Goal: Information Seeking & Learning: Learn about a topic

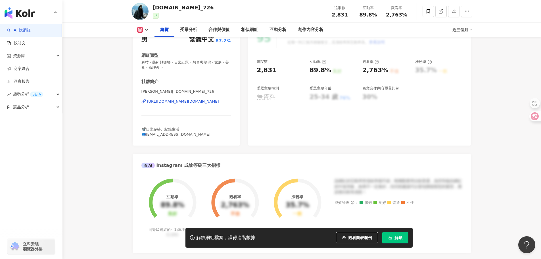
click at [139, 95] on div "性別 男 主要語言 繁體中文 87.2% 網紅類型 科技 · 藝術與娛樂 · 日常話題 · 教育與學習 · 家庭 · 美食 · 命理占卜 社群簡介 揚 | y…" at bounding box center [186, 84] width 107 height 122
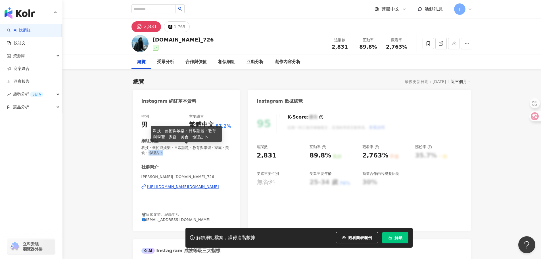
drag, startPoint x: 160, startPoint y: 153, endPoint x: 199, endPoint y: 153, distance: 39.8
click at [199, 153] on span "科技 · 藝術與娛樂 · 日常話題 · 教育與學習 · 家庭 · 美食 · 命理占卜" at bounding box center [186, 150] width 90 height 10
drag, startPoint x: 149, startPoint y: 184, endPoint x: 214, endPoint y: 188, distance: 65.7
click at [214, 188] on div "揚 | y.ch_726 https://www.instagram.com/y.ch_726/" at bounding box center [186, 190] width 90 height 33
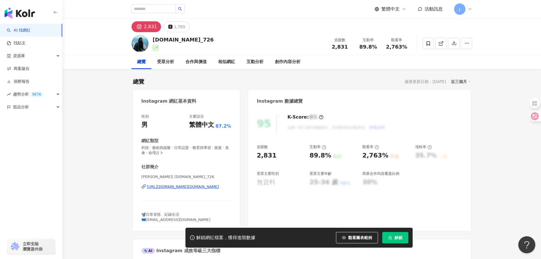
copy div "https://www.instagram.com/y.ch_726/"
drag, startPoint x: 152, startPoint y: 39, endPoint x: 175, endPoint y: 41, distance: 23.1
click at [175, 41] on div "y.ch_726 追蹤數 2,831 互動率 89.8% 觀看率 2,763%" at bounding box center [302, 43] width 364 height 22
copy div "[DOMAIN_NAME]_726"
drag, startPoint x: 258, startPoint y: 155, endPoint x: 280, endPoint y: 156, distance: 22.2
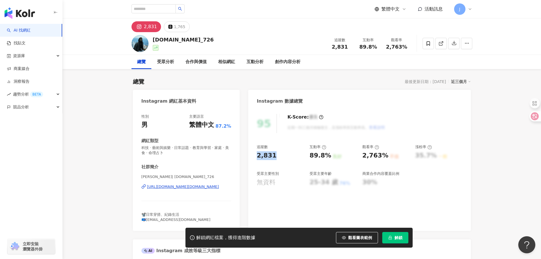
click at [280, 156] on div "95 K-Score : 優良 近期一到三個月積極發文，且漲粉率與互動率高。 查看說明 追蹤數 2,831 互動率 89.8% 良好 觀看率 2,763% 不…" at bounding box center [359, 169] width 222 height 122
copy div "2,831"
drag, startPoint x: 310, startPoint y: 156, endPoint x: 326, endPoint y: 156, distance: 16.5
click at [326, 156] on div "89.8%" at bounding box center [321, 155] width 22 height 9
copy div "89.8%"
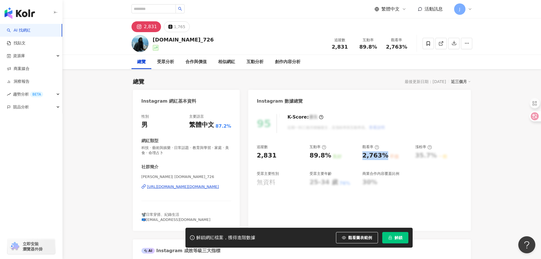
drag, startPoint x: 362, startPoint y: 157, endPoint x: 385, endPoint y: 157, distance: 22.4
click at [385, 157] on div "2,763%" at bounding box center [375, 155] width 26 height 9
copy div "2,763%"
drag, startPoint x: 148, startPoint y: 215, endPoint x: 181, endPoint y: 215, distance: 32.9
click at [181, 215] on div "📽️日常穿搭、紀錄生活 📪curry900726@gmail.com" at bounding box center [186, 217] width 90 height 10
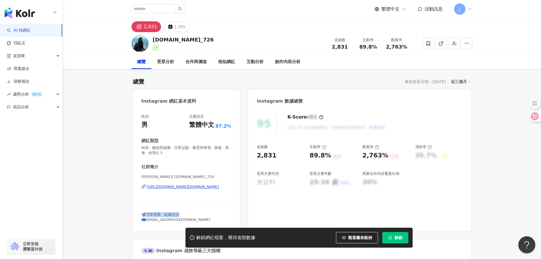
copy span "常穿搭、紀錄生活"
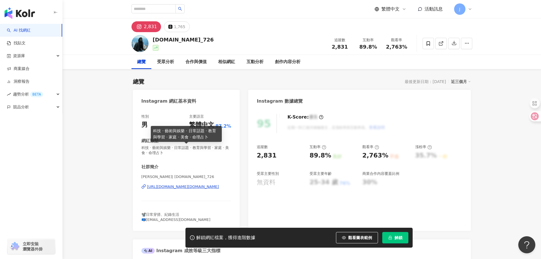
click at [154, 149] on span "科技 · 藝術與娛樂 · 日常話題 · 教育與學習 · 家庭 · 美食 · 命理占卜" at bounding box center [186, 150] width 90 height 10
click at [188, 149] on span "科技 · 藝術與娛樂 · 日常話題 · 教育與學習 · 家庭 · 美食 · 命理占卜" at bounding box center [186, 150] width 90 height 10
click at [178, 150] on span "科技 · 藝術與娛樂 · 日常話題 · 教育與學習 · 家庭 · 美食 · 命理占卜" at bounding box center [186, 150] width 90 height 10
drag, startPoint x: 175, startPoint y: 149, endPoint x: 193, endPoint y: 149, distance: 17.6
click at [193, 149] on span "科技 · 藝術與娛樂 · 日常話題 · 教育與學習 · 家庭 · 美食 · 命理占卜" at bounding box center [186, 150] width 90 height 10
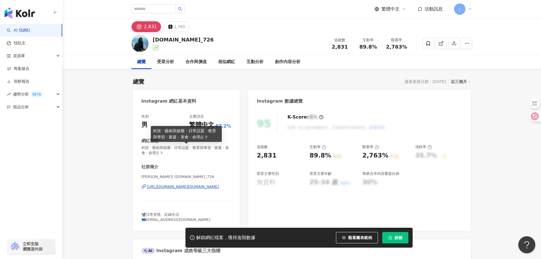
click at [174, 150] on span "科技 · 藝術與娛樂 · 日常話題 · 教育與學習 · 家庭 · 美食 · 命理占卜" at bounding box center [186, 150] width 90 height 10
click at [191, 149] on span "科技 · 藝術與娛樂 · 日常話題 · 教育與學習 · 家庭 · 美食 · 命理占卜" at bounding box center [186, 150] width 90 height 10
copy span "日常話題"
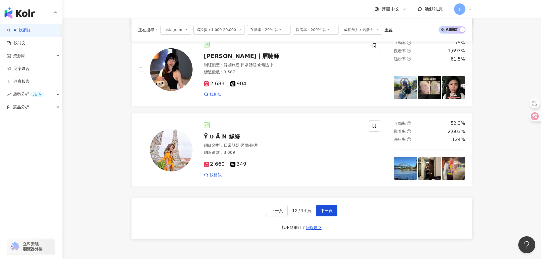
scroll to position [1003, 0]
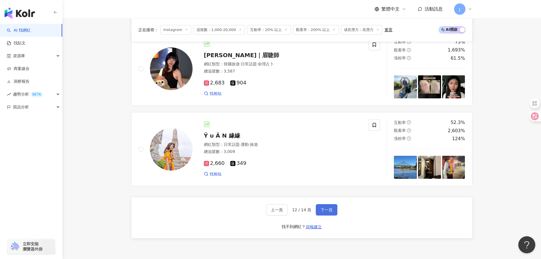
click at [321, 212] on span "下一頁" at bounding box center [327, 209] width 12 height 5
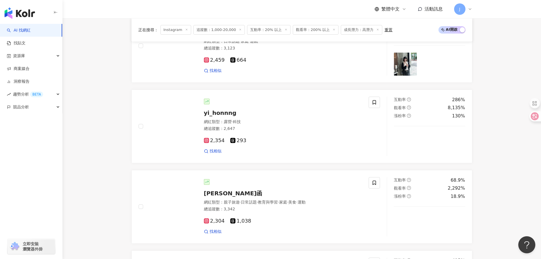
scroll to position [1004, 0]
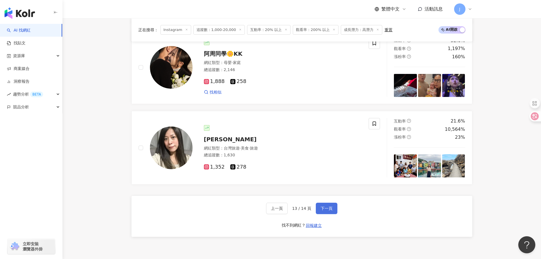
click at [324, 214] on button "下一頁" at bounding box center [327, 208] width 22 height 11
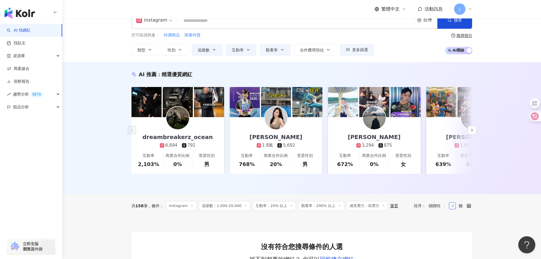
scroll to position [155, 0]
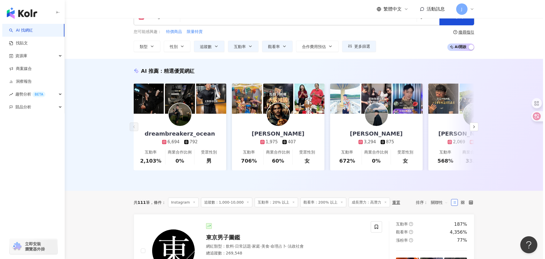
scroll to position [1, 0]
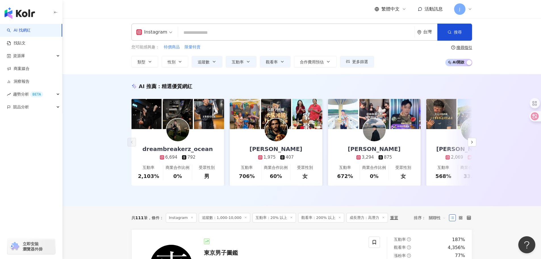
click at [313, 222] on span "觀看率：200% 以上" at bounding box center [321, 218] width 46 height 10
click at [277, 222] on span "互動率：20% 以上" at bounding box center [274, 218] width 43 height 10
click at [369, 62] on button "更多篩選" at bounding box center [357, 61] width 34 height 11
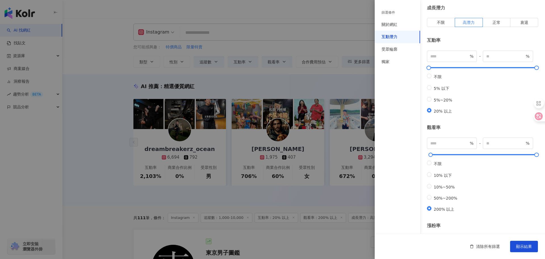
scroll to position [65, 0]
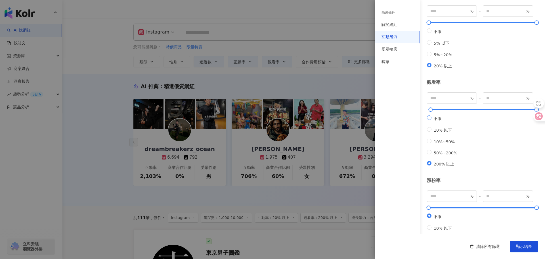
click at [442, 121] on span "不限" at bounding box center [438, 118] width 12 height 5
click at [440, 166] on span "200% 以上" at bounding box center [444, 164] width 25 height 5
type input "***"
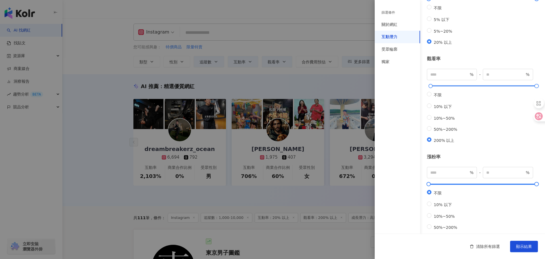
scroll to position [0, 0]
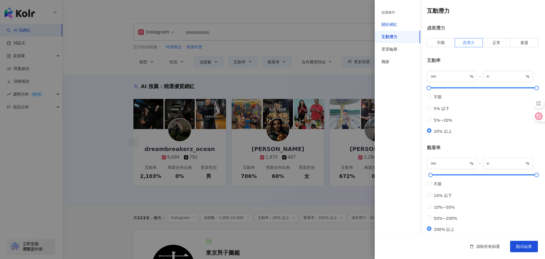
click at [397, 27] on div "關於網紅" at bounding box center [390, 25] width 16 height 6
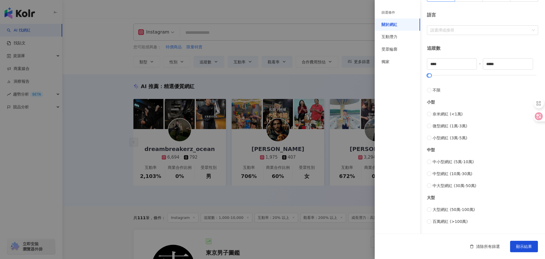
scroll to position [114, 0]
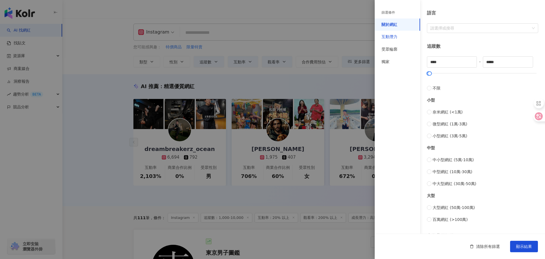
click at [393, 38] on div "互動潛力" at bounding box center [390, 37] width 16 height 6
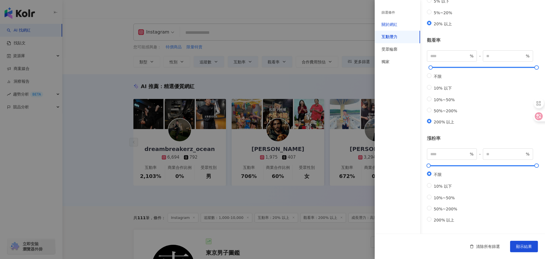
click at [392, 25] on div "關於網紅" at bounding box center [390, 25] width 16 height 6
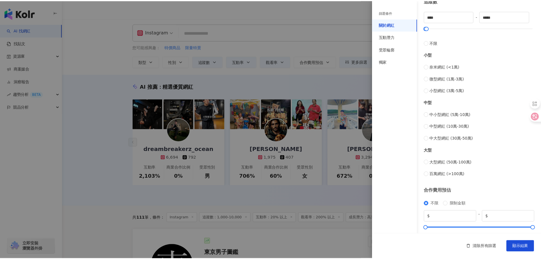
scroll to position [170, 0]
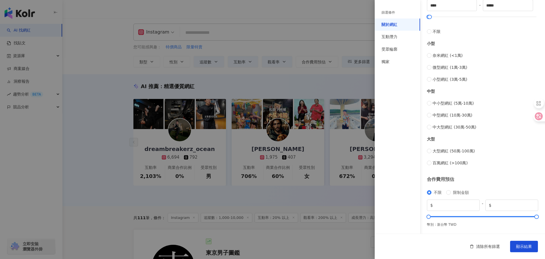
drag, startPoint x: 523, startPoint y: 249, endPoint x: 499, endPoint y: 237, distance: 26.7
click at [523, 249] on span "顯示結果" at bounding box center [524, 246] width 16 height 5
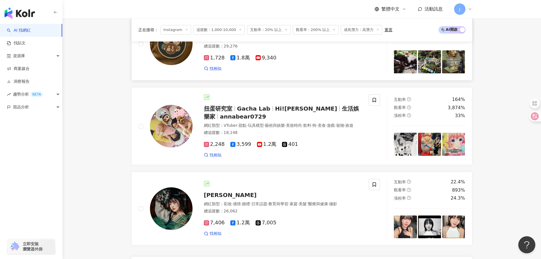
scroll to position [966, 0]
